Goal: Task Accomplishment & Management: Manage account settings

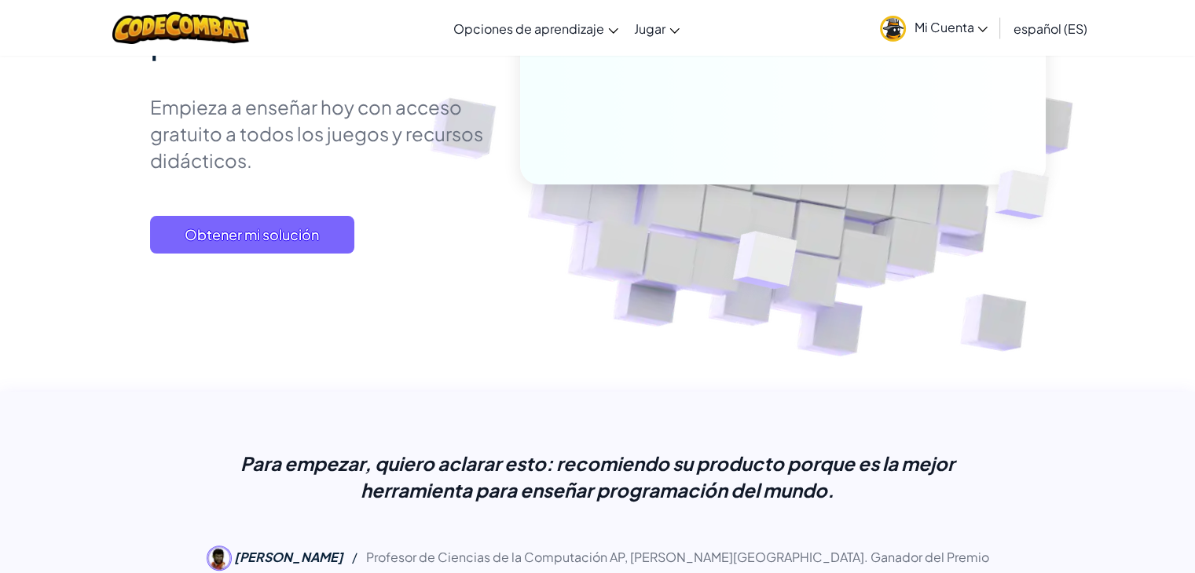
scroll to position [220, 0]
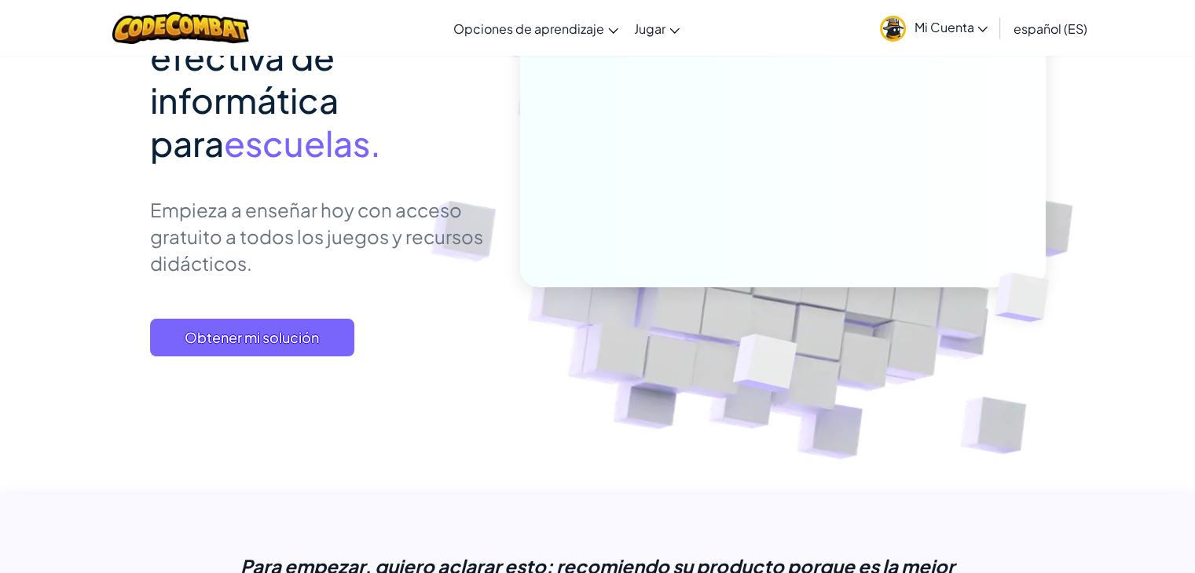
click at [973, 29] on font "Mi Cuenta" at bounding box center [943, 27] width 60 height 16
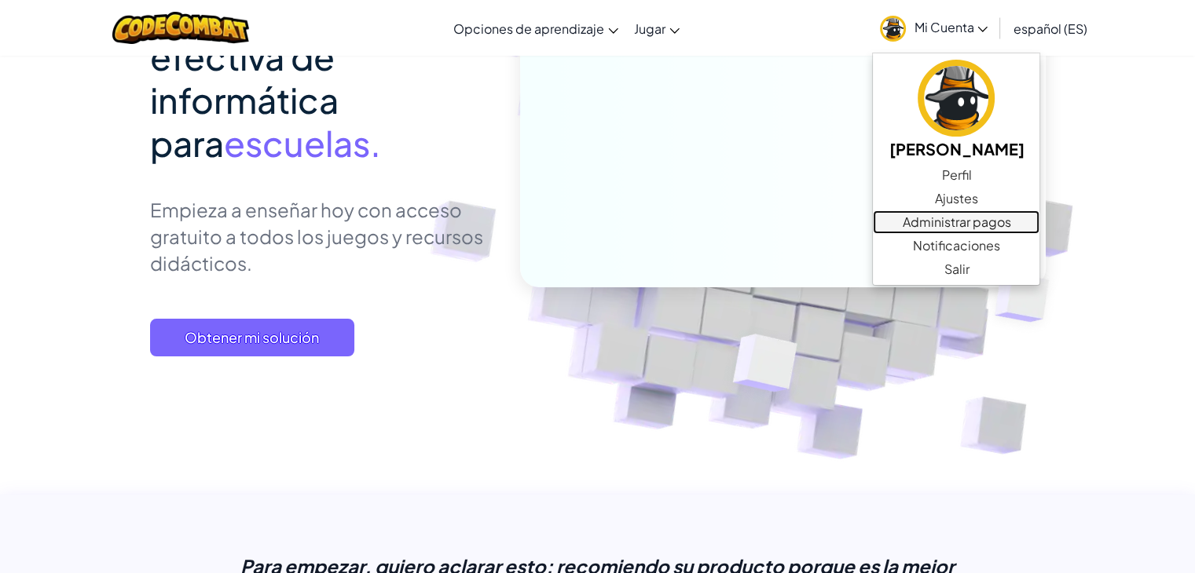
click at [938, 227] on font "Administrar pagos" at bounding box center [956, 222] width 108 height 16
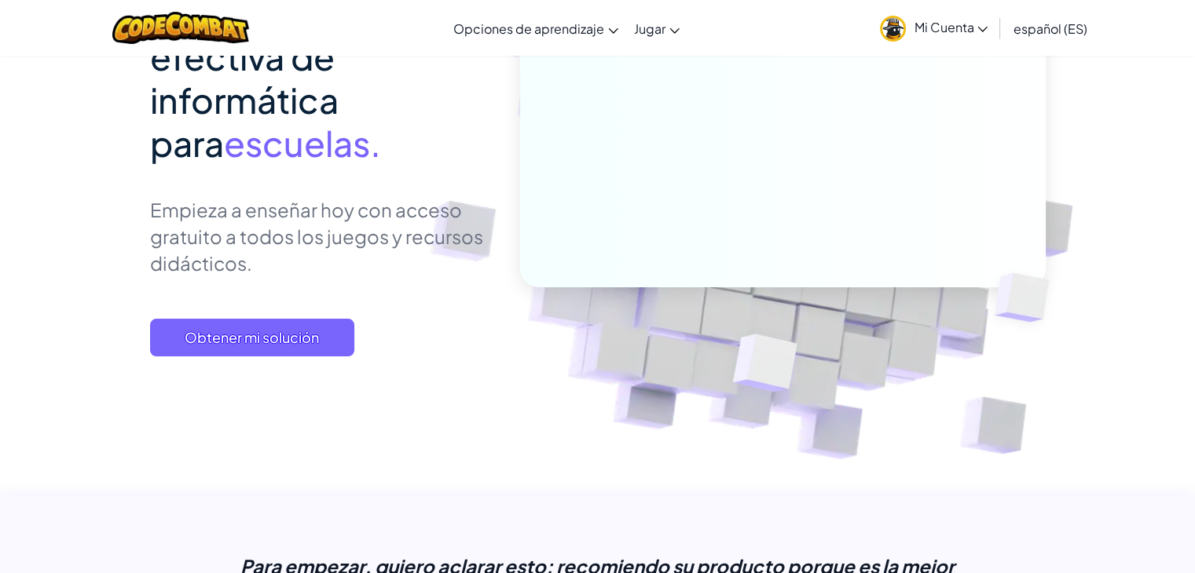
click at [957, 30] on font "Mi Cuenta" at bounding box center [943, 27] width 60 height 16
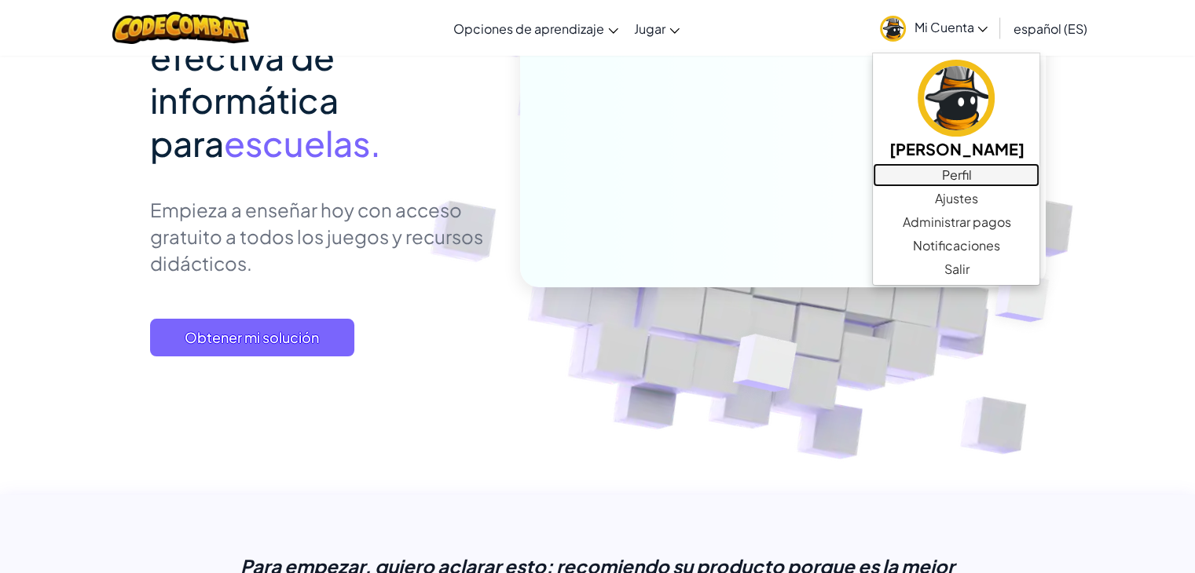
click at [952, 167] on font "Perfil" at bounding box center [956, 175] width 30 height 16
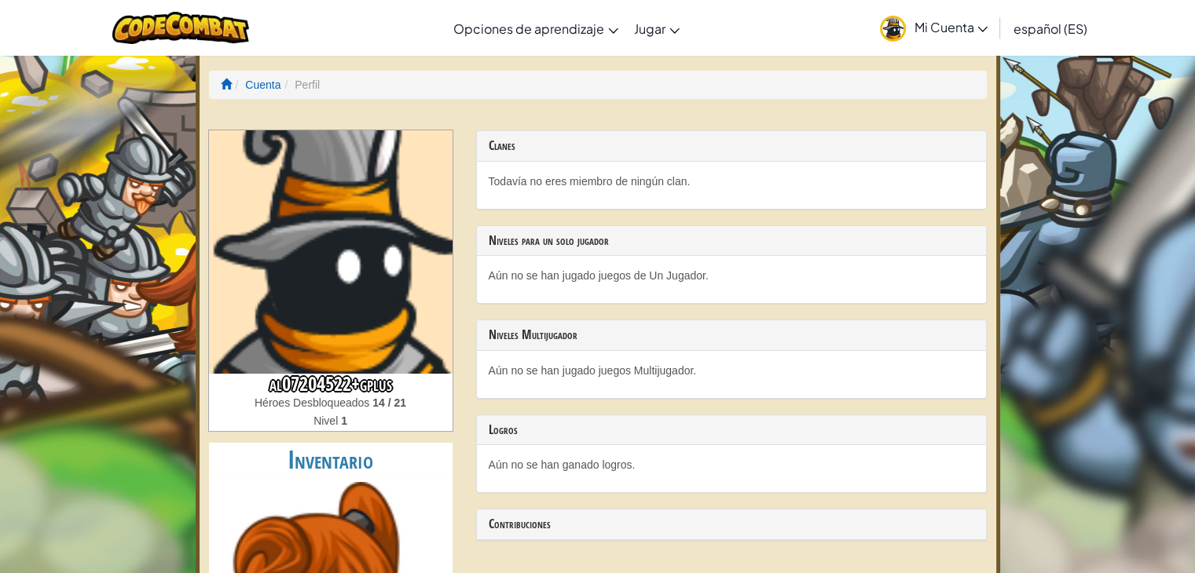
click at [371, 393] on font "al07204522+gplus" at bounding box center [330, 384] width 123 height 27
click at [223, 83] on span at bounding box center [226, 84] width 11 height 11
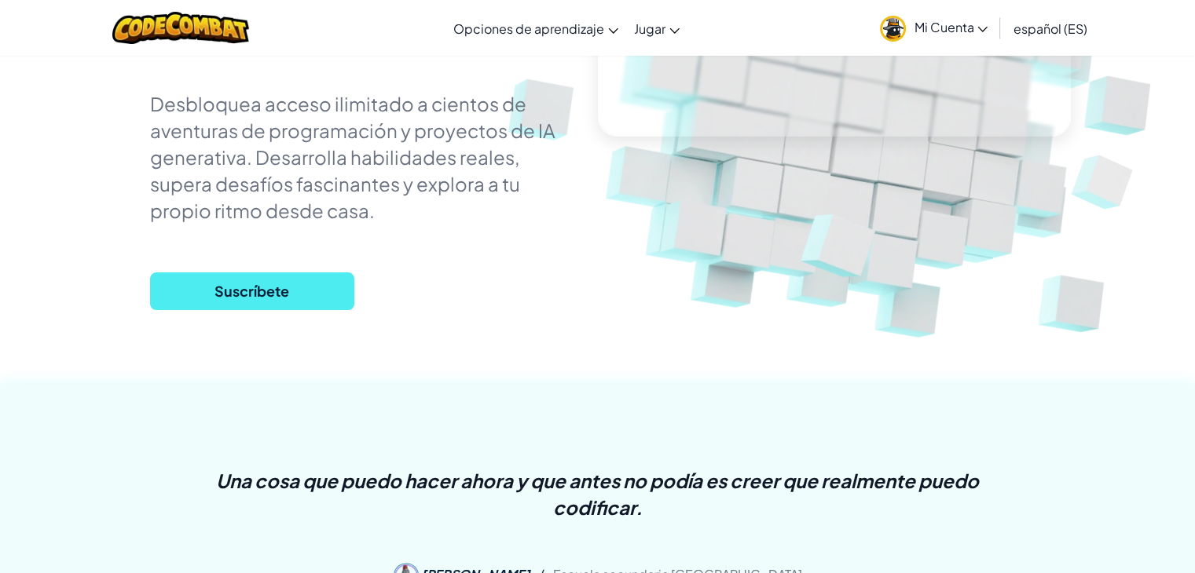
scroll to position [240, 0]
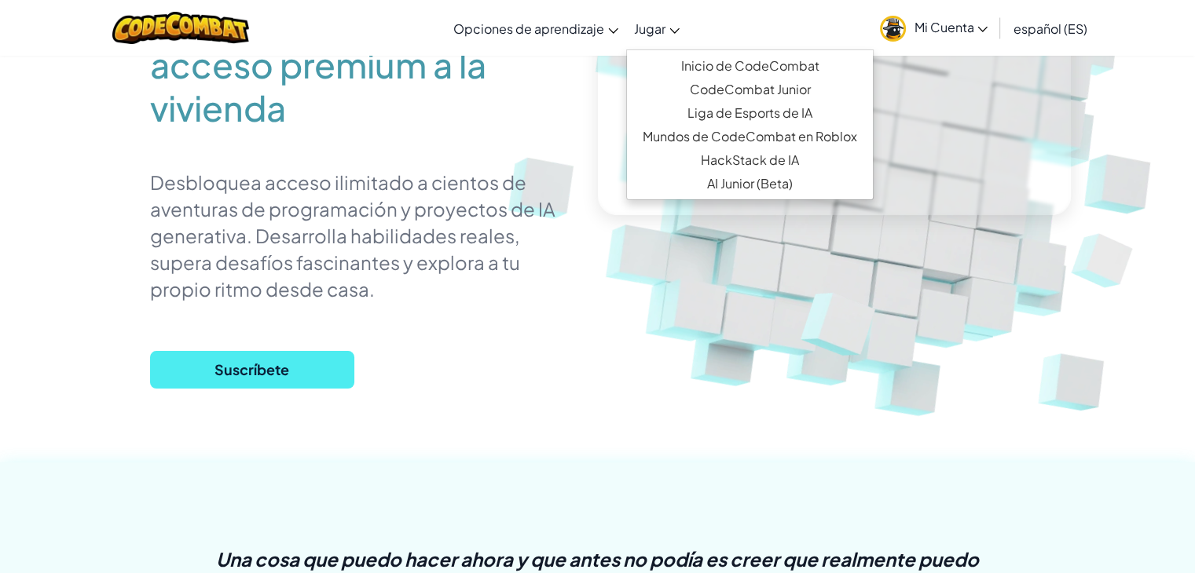
drag, startPoint x: 1206, startPoint y: 32, endPoint x: 666, endPoint y: 27, distance: 539.6
click at [666, 27] on link "Jugar" at bounding box center [656, 28] width 61 height 42
click at [751, 65] on font "Inicio de CodeCombat" at bounding box center [750, 65] width 138 height 16
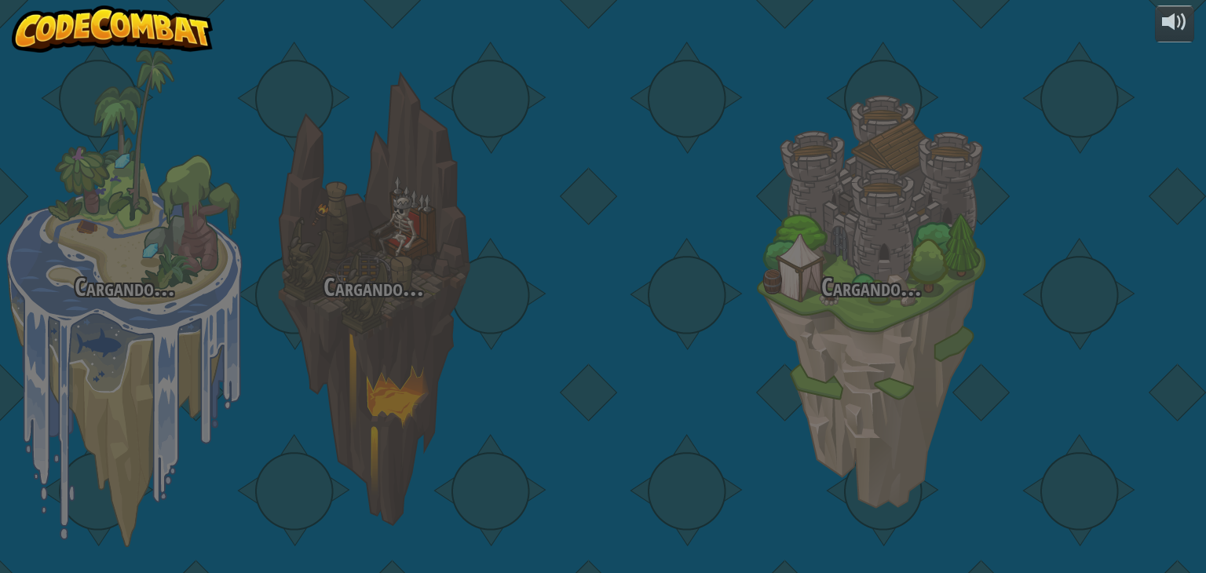
select select "es-ES"
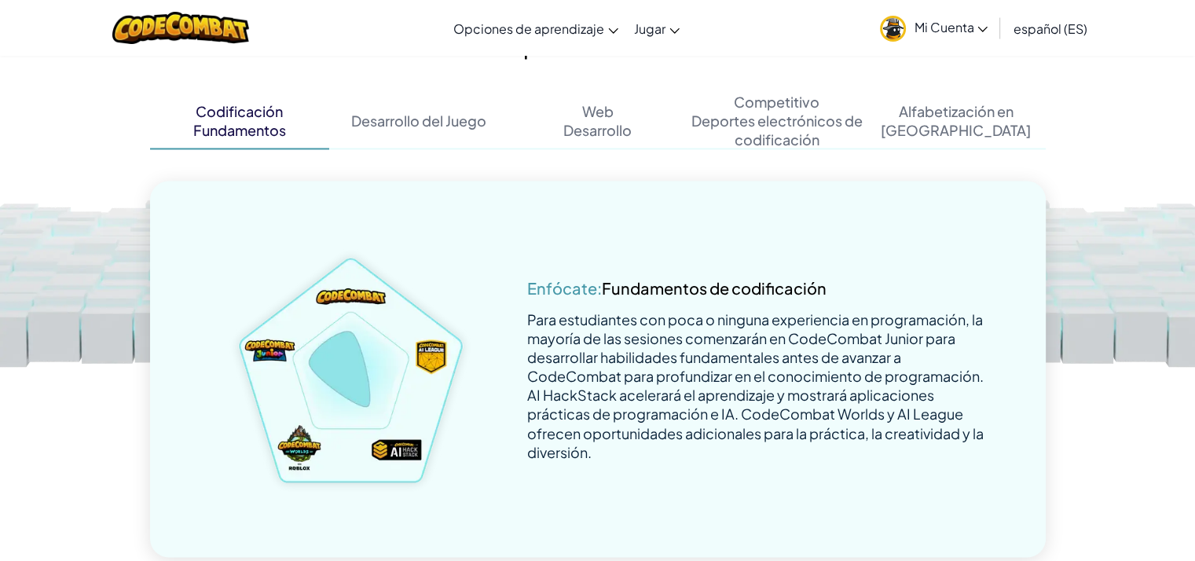
scroll to position [2575, 0]
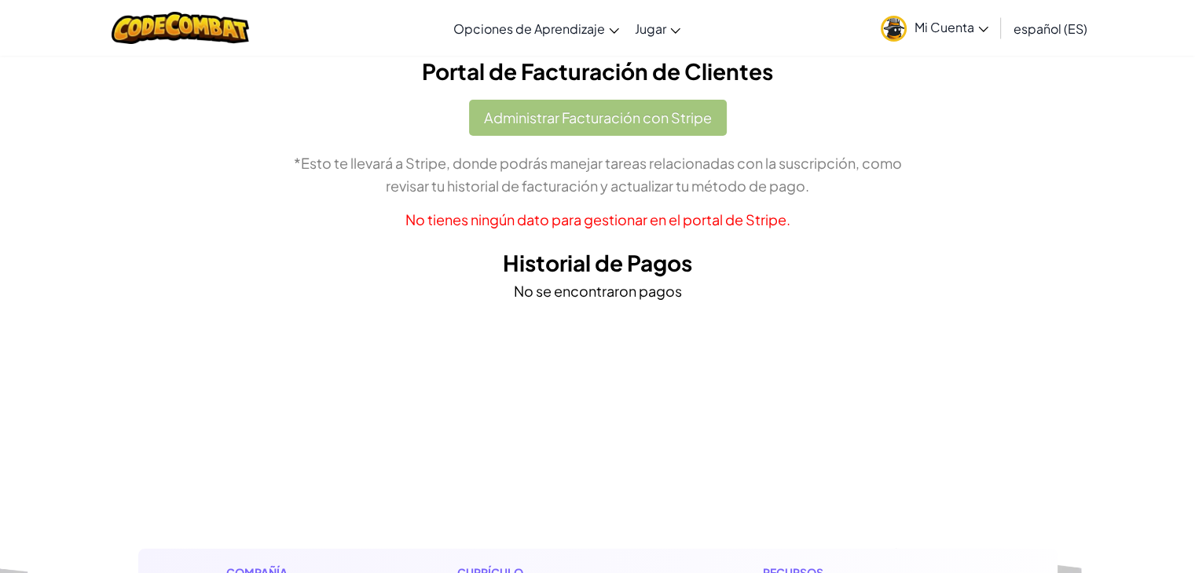
click at [600, 121] on div "Administrar Facturación con Stripe *Esto te llevará a Stripe, donde podrás mane…" at bounding box center [597, 165] width 895 height 131
click at [616, 125] on div "Administrar Facturación con Stripe *Esto te llevará a Stripe, donde podrás mane…" at bounding box center [597, 165] width 895 height 131
click at [551, 123] on div "Administrar Facturación con Stripe *Esto te llevará a Stripe, donde podrás mane…" at bounding box center [597, 165] width 895 height 131
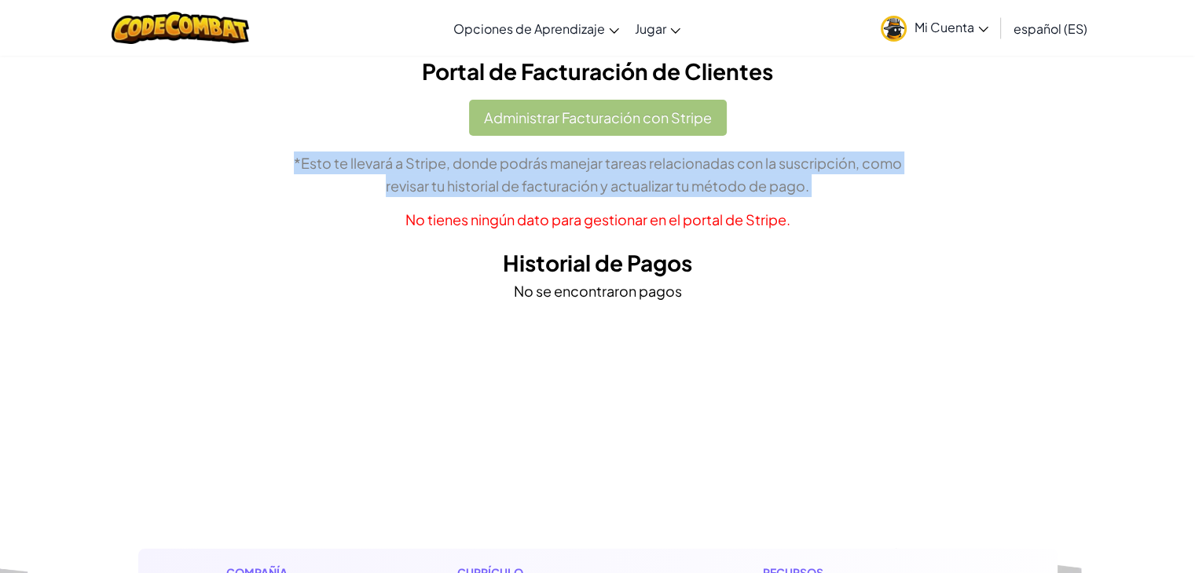
click at [551, 123] on div "Administrar Facturación con Stripe *Esto te llevará a Stripe, donde podrás mane…" at bounding box center [597, 165] width 895 height 131
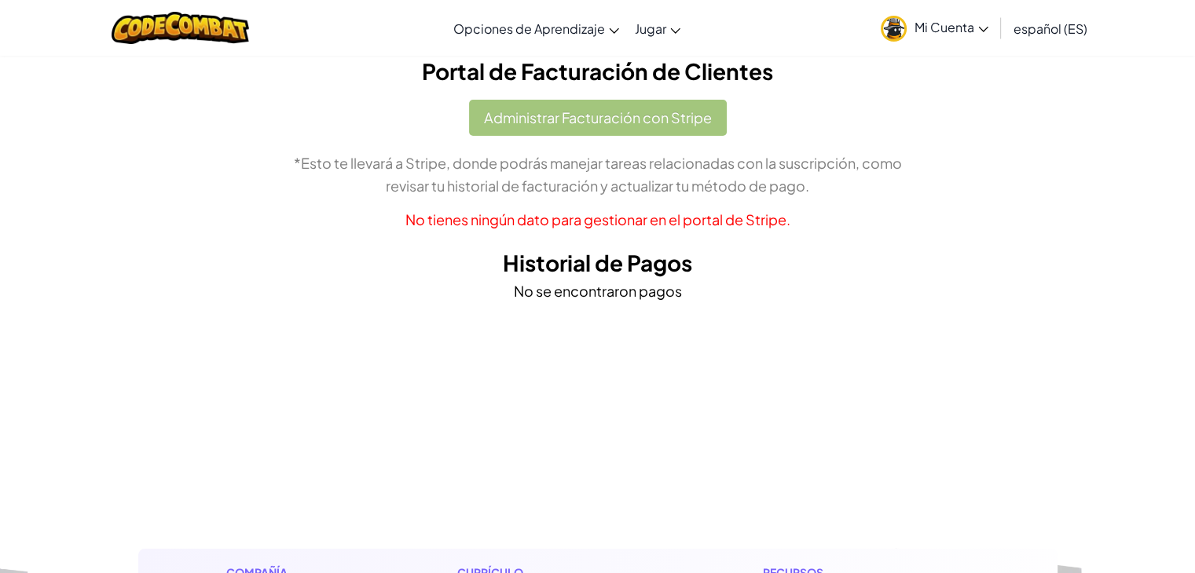
click at [551, 123] on div "Administrar Facturación con Stripe *Esto te llevará a Stripe, donde podrás mane…" at bounding box center [597, 165] width 895 height 131
click at [601, 229] on p "No tienes ningún dato para gestionar en el portal de Stripe." at bounding box center [597, 219] width 895 height 23
click at [606, 114] on div "Administrar Facturación con Stripe *Esto te llevará a Stripe, donde podrás mane…" at bounding box center [597, 165] width 895 height 131
click at [655, 114] on div "Administrar Facturación con Stripe *Esto te llevará a Stripe, donde podrás mane…" at bounding box center [597, 165] width 895 height 131
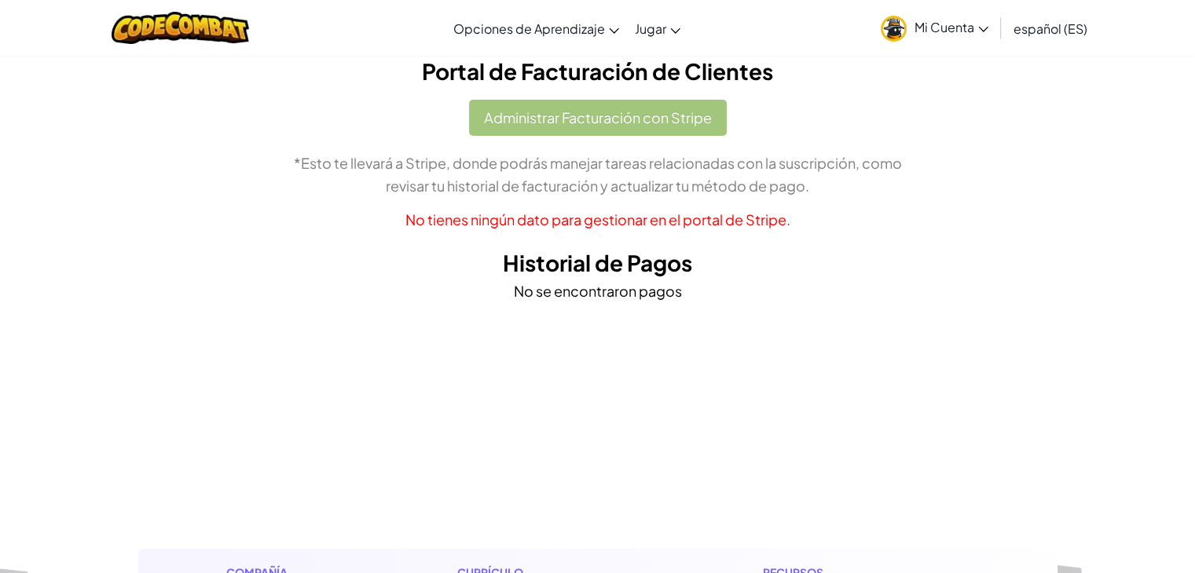
click at [931, 26] on span "Mi Cuenta" at bounding box center [951, 27] width 74 height 16
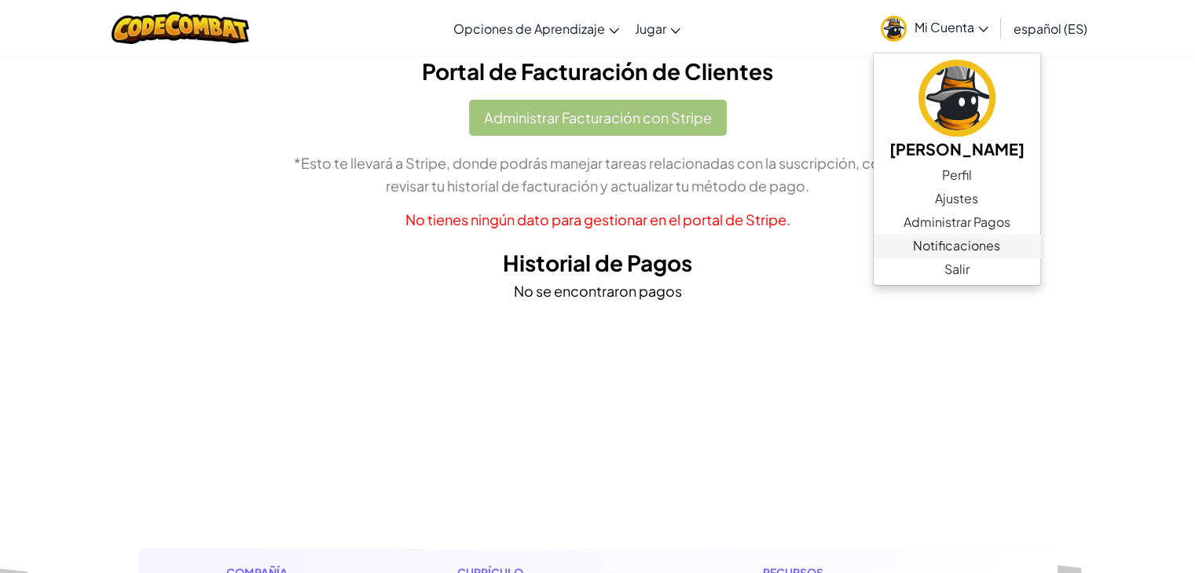
click at [954, 253] on span "Notificaciones" at bounding box center [956, 245] width 87 height 19
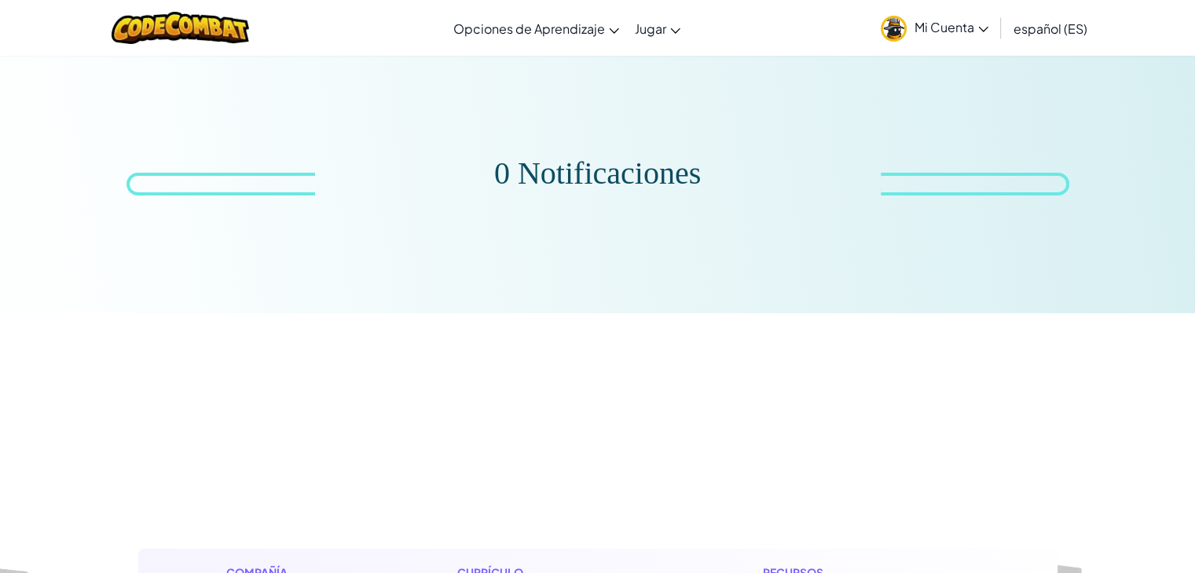
click at [936, 32] on span "Mi Cuenta" at bounding box center [951, 27] width 74 height 16
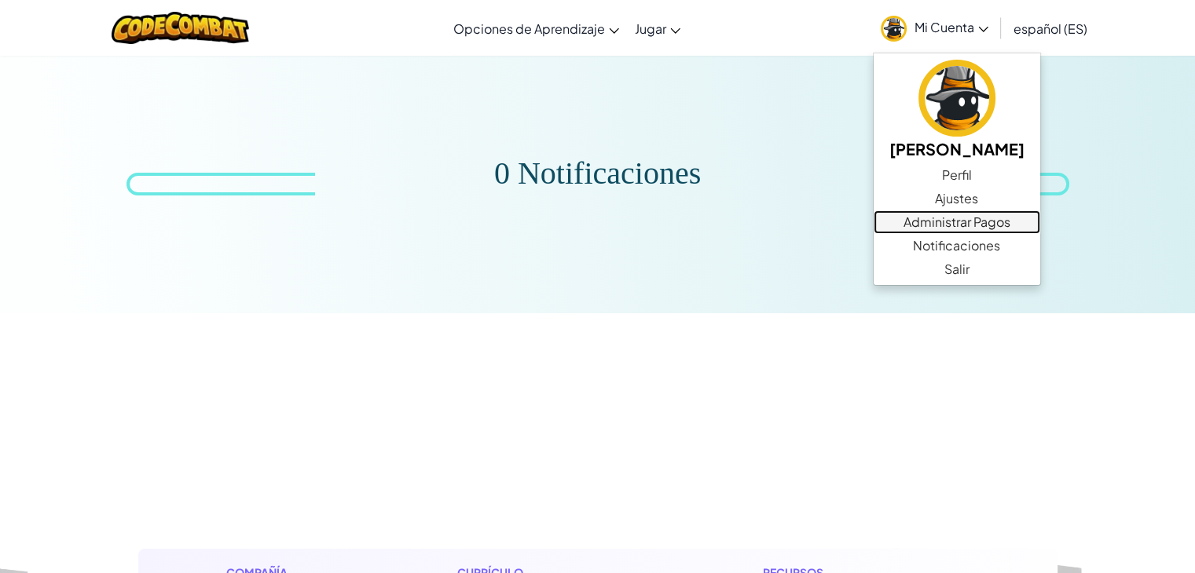
click at [917, 222] on link "Administrar Pagos" at bounding box center [956, 222] width 167 height 24
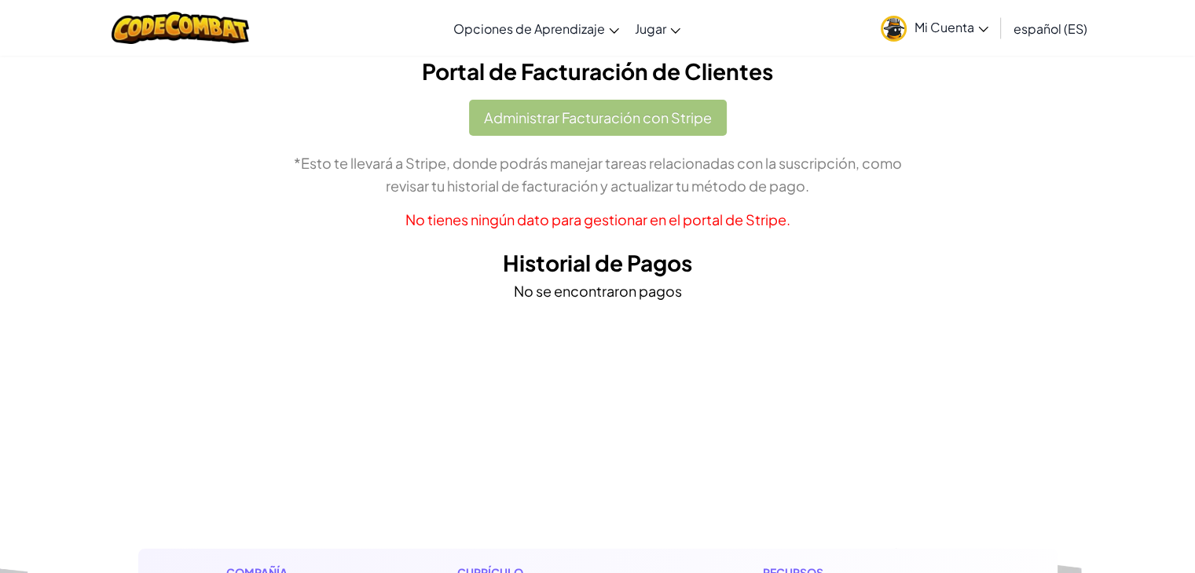
click at [763, 296] on p "No se encontraron pagos" at bounding box center [597, 291] width 895 height 23
